Goal: Task Accomplishment & Management: Complete application form

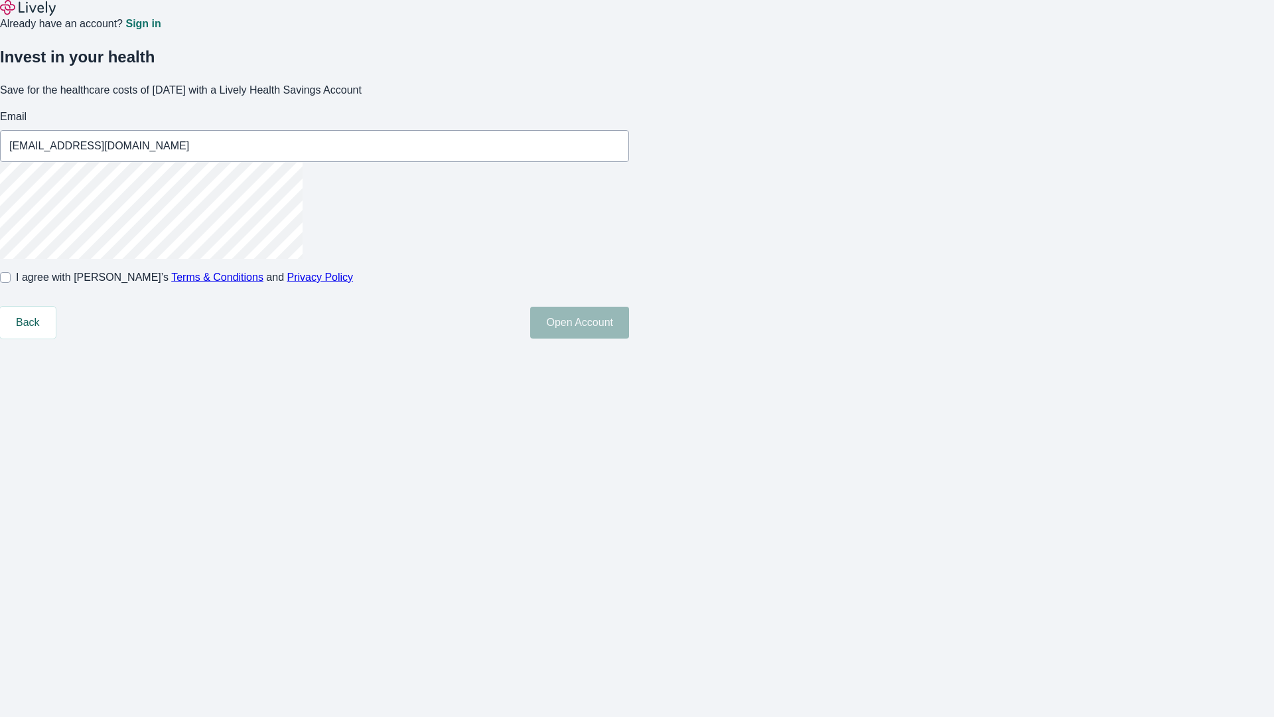
click at [11, 283] on input "I agree with Lively’s Terms & Conditions and Privacy Policy" at bounding box center [5, 277] width 11 height 11
checkbox input "true"
click at [629, 338] on button "Open Account" at bounding box center [579, 323] width 99 height 32
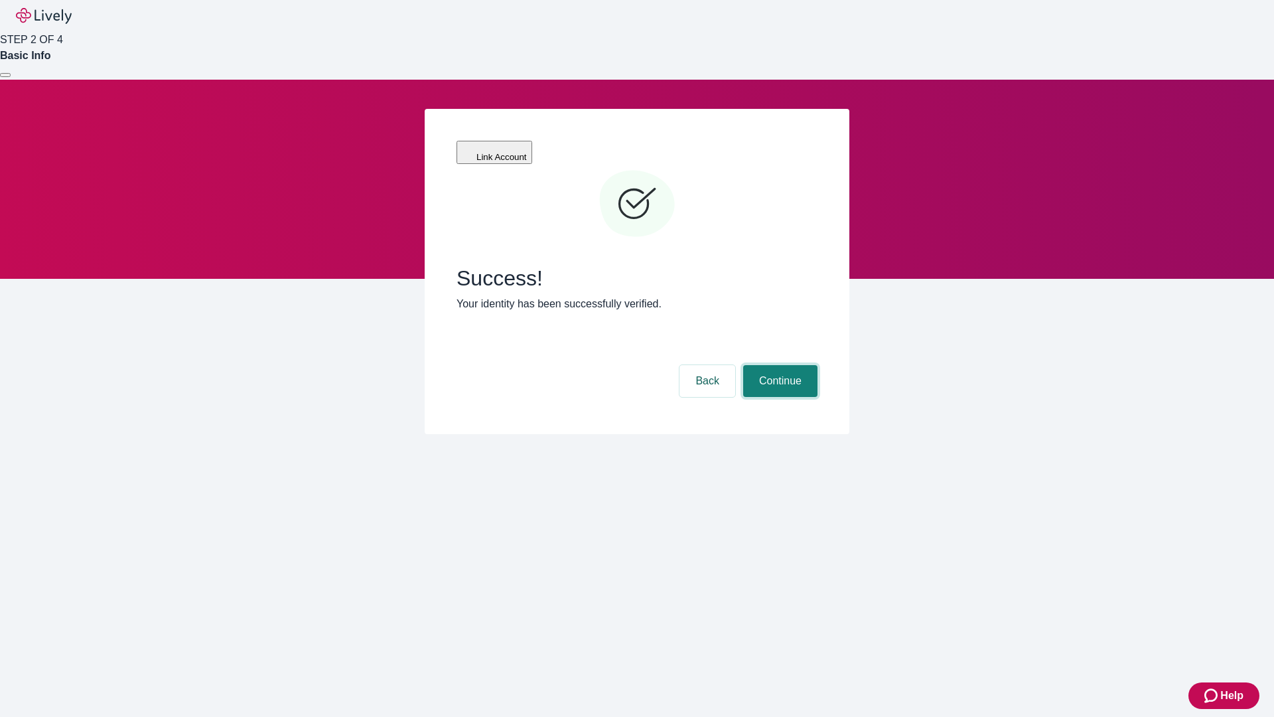
click at [779, 365] on button "Continue" at bounding box center [780, 381] width 74 height 32
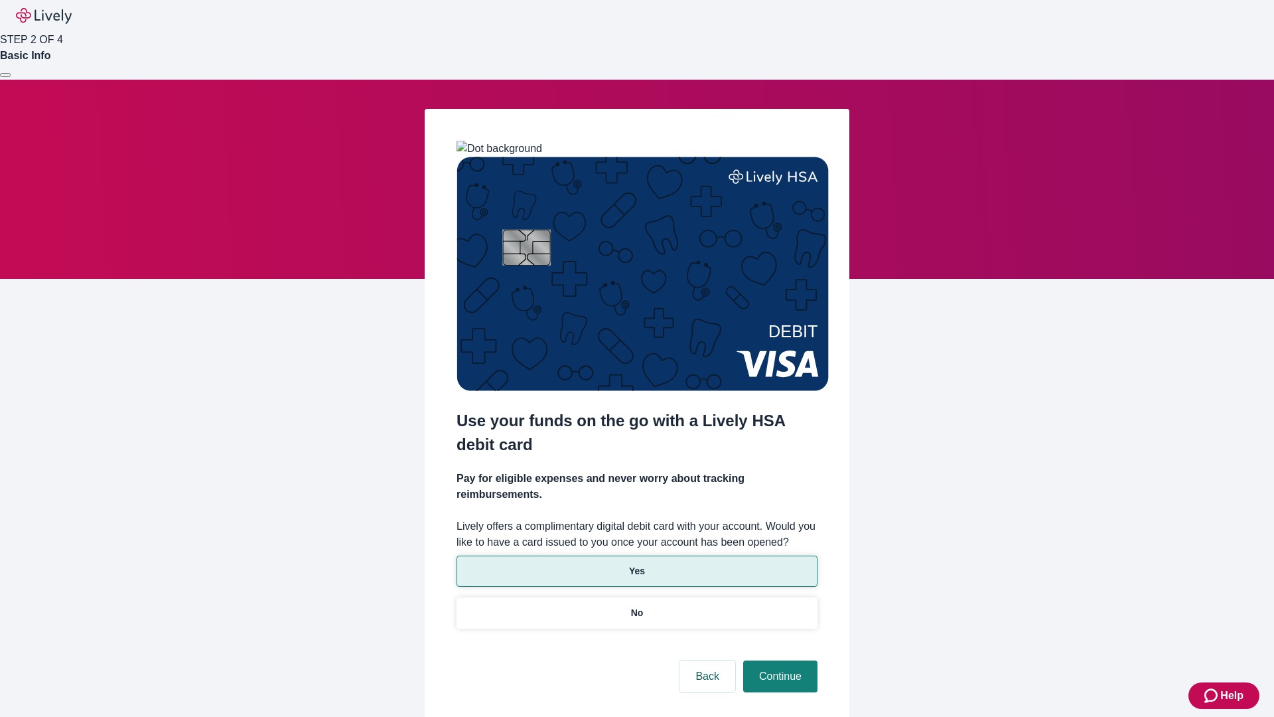
click at [636, 564] on p "Yes" at bounding box center [637, 571] width 16 height 14
click at [779, 660] on button "Continue" at bounding box center [780, 676] width 74 height 32
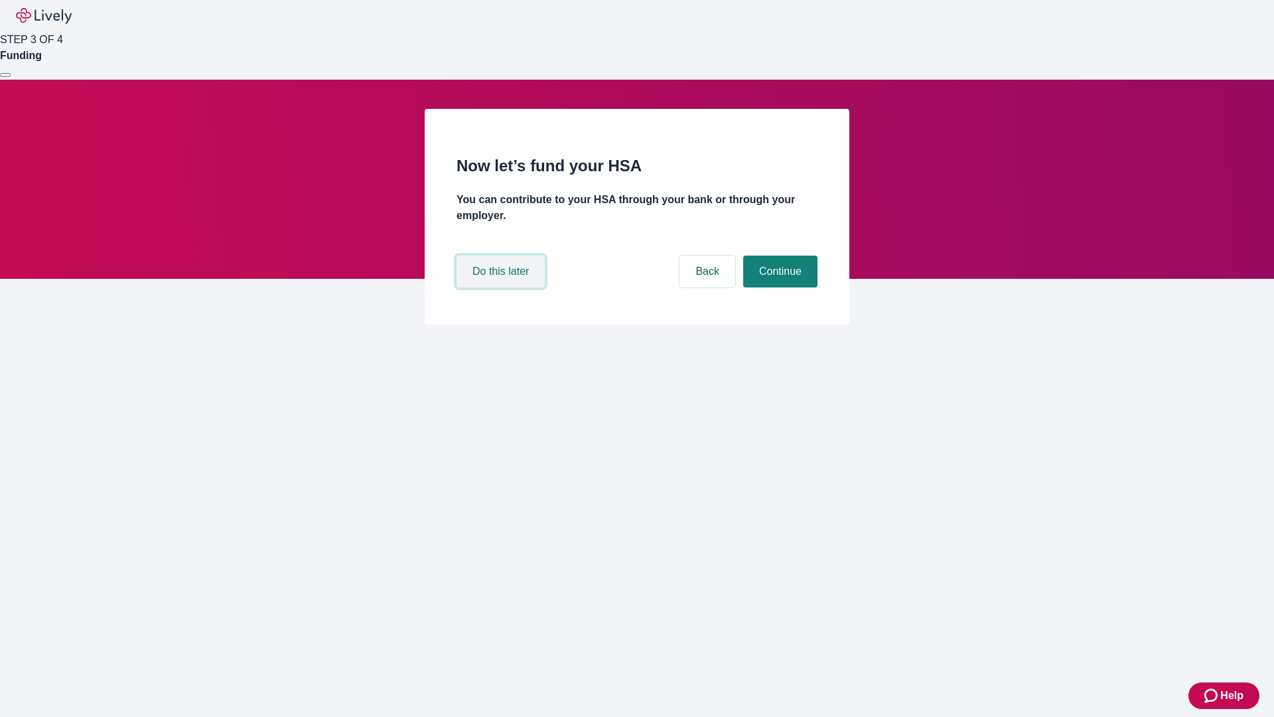
click at [502, 287] on button "Do this later" at bounding box center [501, 272] width 88 height 32
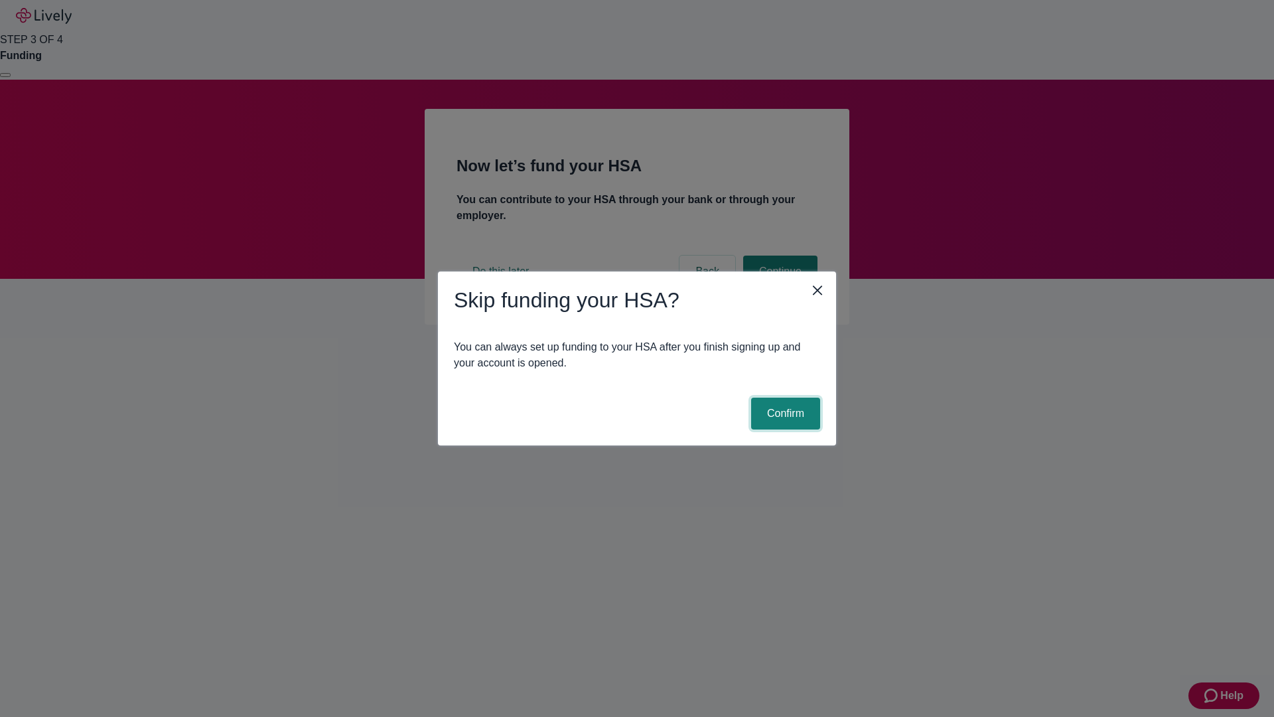
click at [784, 413] on button "Confirm" at bounding box center [785, 414] width 69 height 32
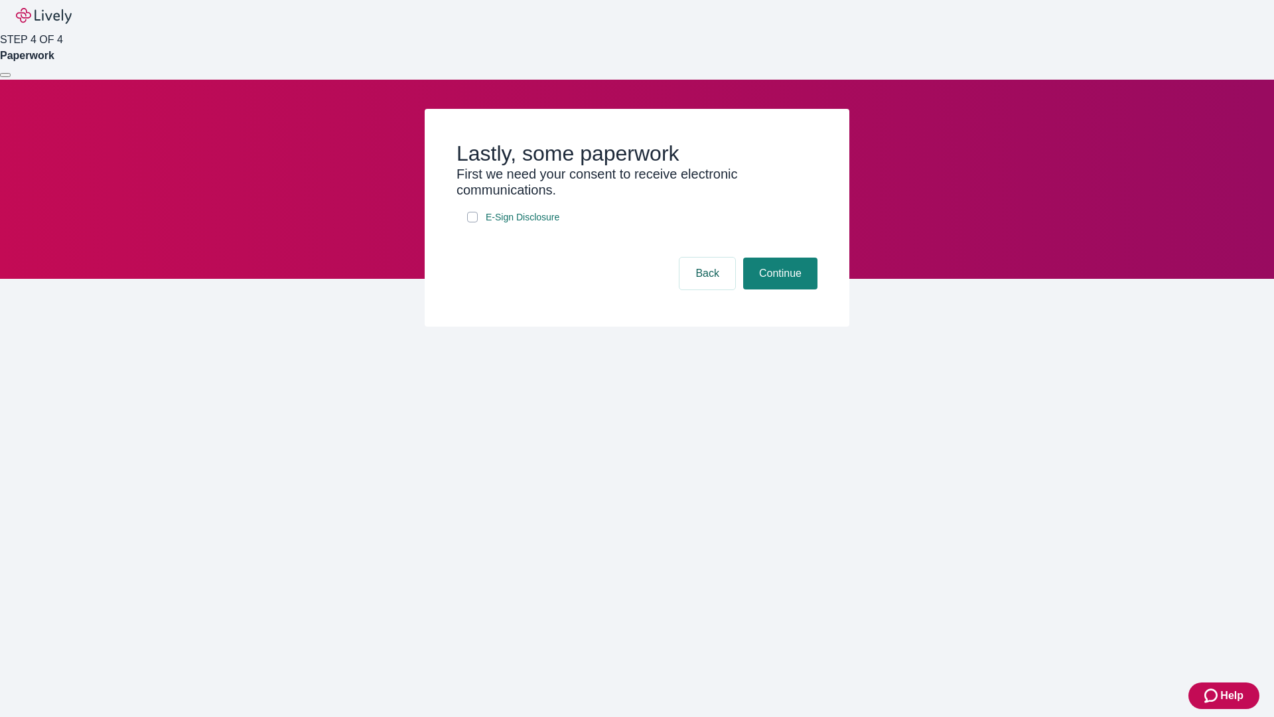
click at [473, 222] on input "E-Sign Disclosure" at bounding box center [472, 217] width 11 height 11
checkbox input "true"
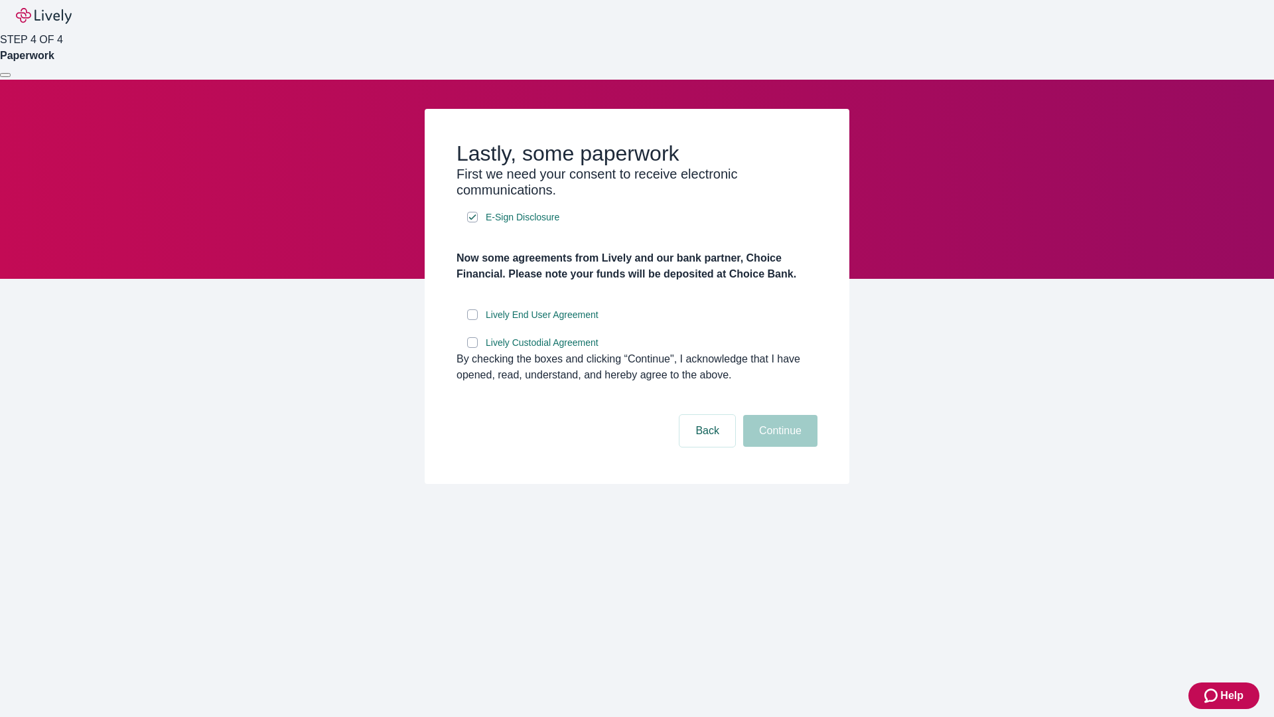
click at [473, 320] on input "Lively End User Agreement" at bounding box center [472, 314] width 11 height 11
checkbox input "true"
click at [473, 348] on input "Lively Custodial Agreement" at bounding box center [472, 342] width 11 height 11
checkbox input "true"
click at [779, 447] on button "Continue" at bounding box center [780, 431] width 74 height 32
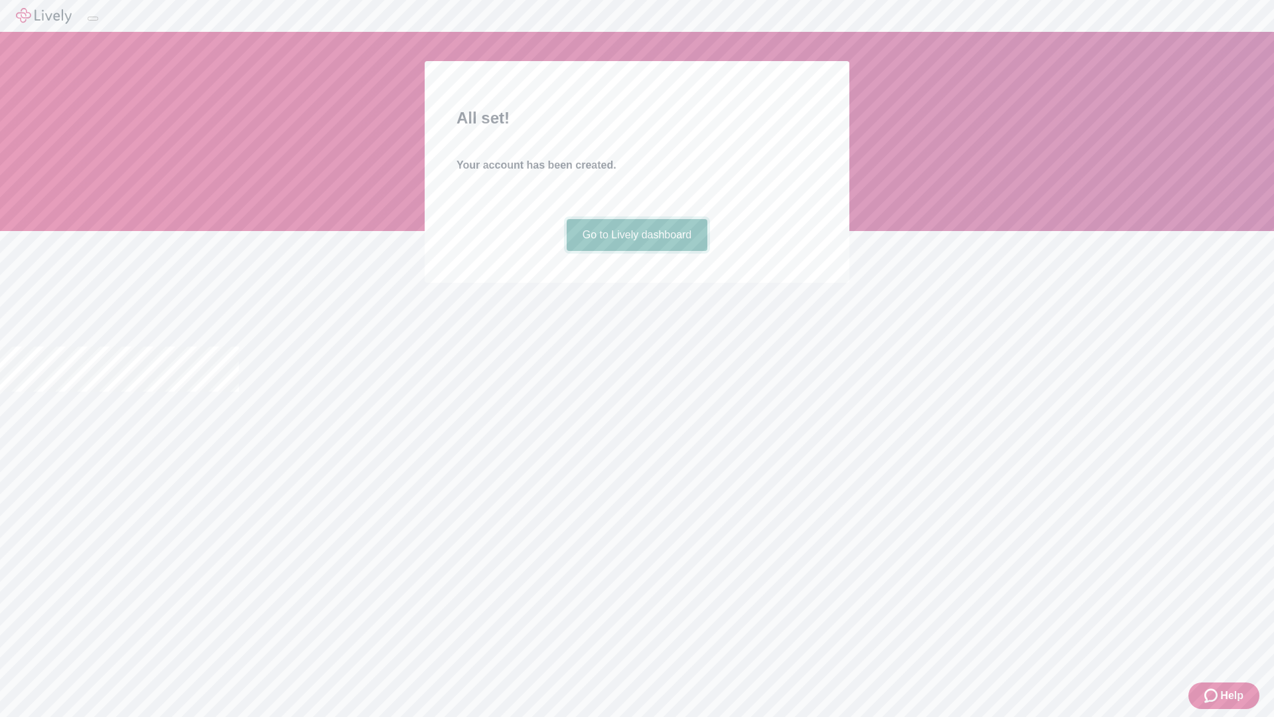
click at [636, 251] on link "Go to Lively dashboard" at bounding box center [637, 235] width 141 height 32
